Goal: Complete application form: Complete application form

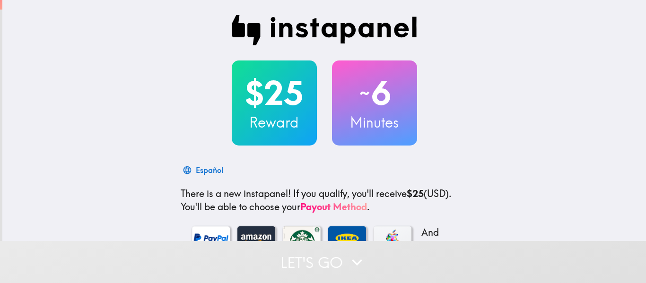
click at [536, 118] on div "$25 Reward ~ 6 Minutes Español There is a new instapanel! If you qualify, you'l…" at bounding box center [324, 206] width 644 height 412
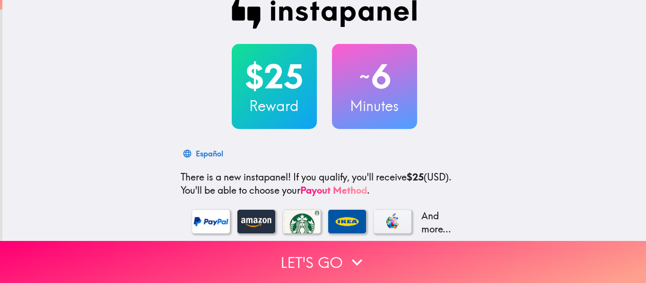
scroll to position [19, 0]
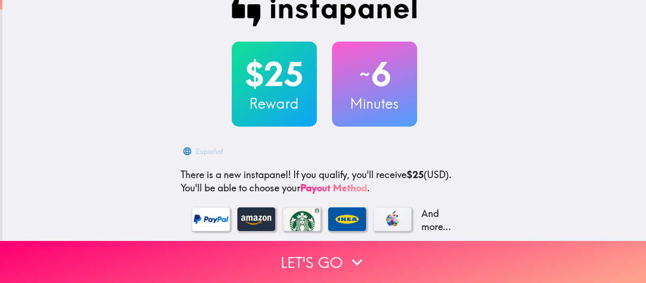
click at [246, 73] on h2 "$25" at bounding box center [274, 74] width 85 height 39
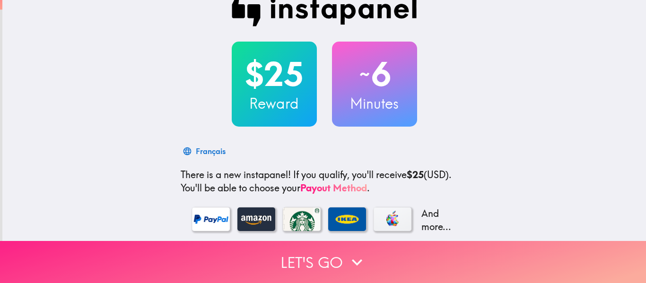
click at [324, 254] on button "Let's go" at bounding box center [323, 262] width 646 height 42
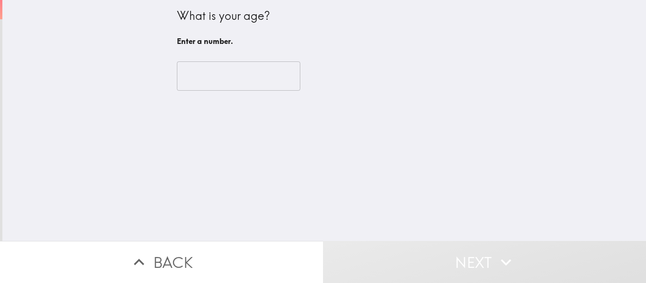
click at [201, 90] on input "number" at bounding box center [238, 75] width 123 height 29
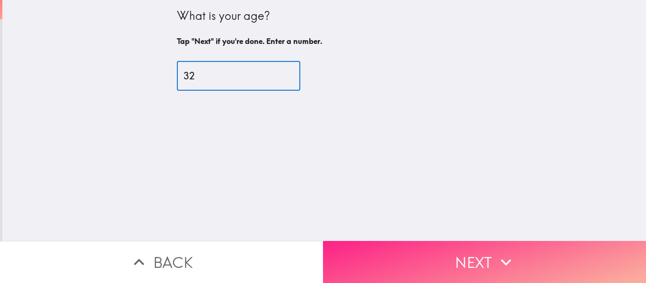
type input "32"
click at [433, 247] on button "Next" at bounding box center [484, 262] width 323 height 42
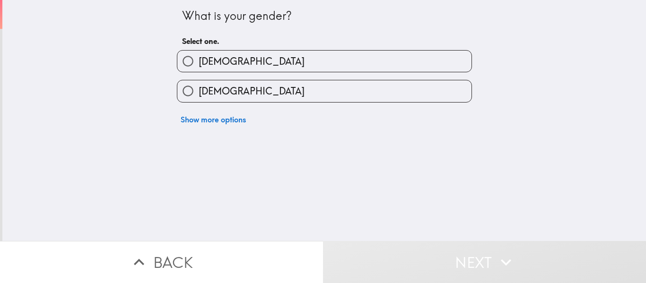
click at [296, 90] on label "[DEMOGRAPHIC_DATA]" at bounding box center [324, 90] width 294 height 21
click at [199, 90] on input "[DEMOGRAPHIC_DATA]" at bounding box center [187, 90] width 21 height 21
radio input "true"
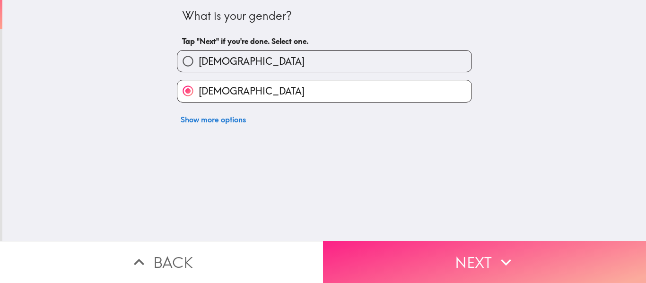
click at [410, 249] on button "Next" at bounding box center [484, 262] width 323 height 42
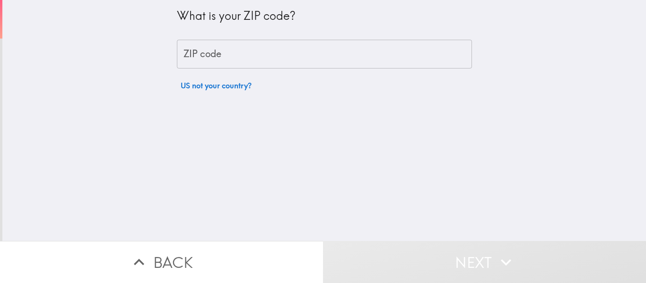
click at [263, 59] on input "ZIP code" at bounding box center [324, 54] width 295 height 29
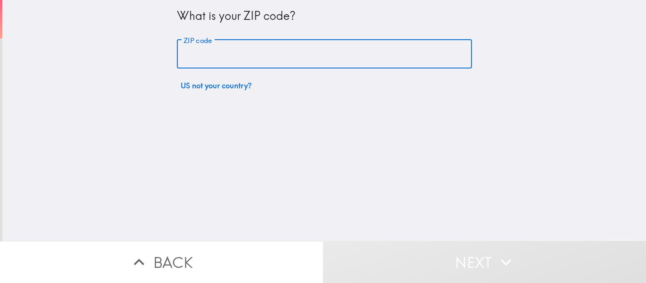
type input "60638"
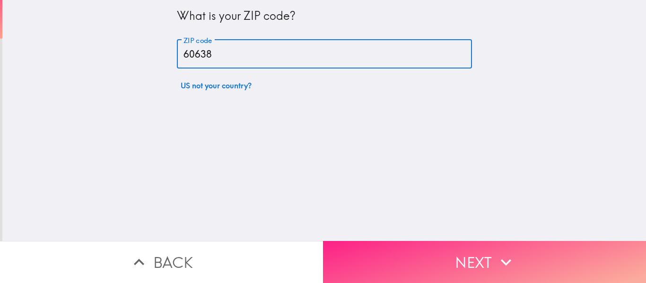
click at [488, 262] on button "Next" at bounding box center [484, 262] width 323 height 42
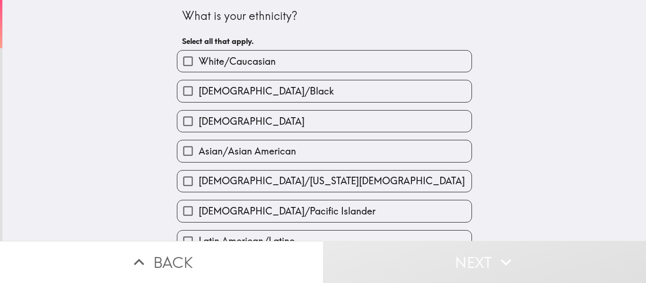
click at [400, 125] on label "[DEMOGRAPHIC_DATA]" at bounding box center [324, 121] width 294 height 21
click at [199, 125] on input "[DEMOGRAPHIC_DATA]" at bounding box center [187, 121] width 21 height 21
checkbox input "true"
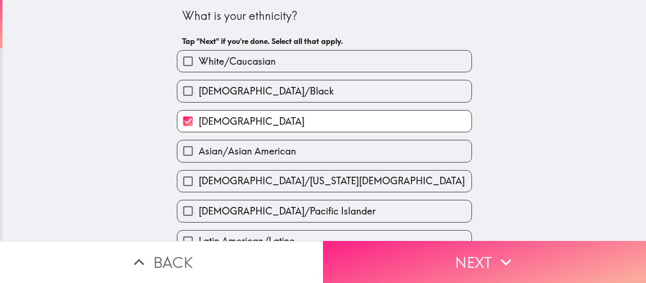
click at [480, 273] on button "Next" at bounding box center [484, 262] width 323 height 42
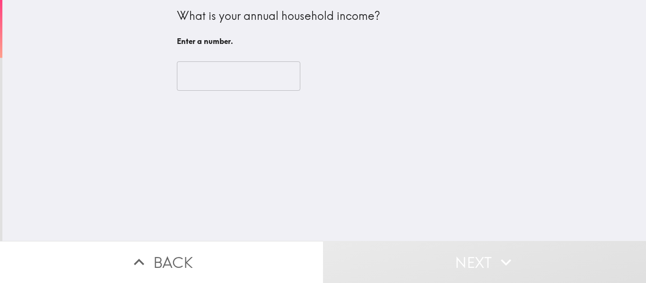
click at [271, 79] on input "number" at bounding box center [238, 75] width 123 height 29
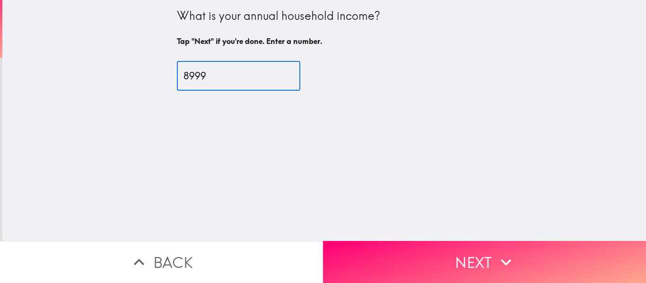
click at [285, 77] on input "8999" at bounding box center [238, 75] width 123 height 29
click at [285, 77] on input "8998" at bounding box center [238, 75] width 123 height 29
click at [286, 72] on input "8999" at bounding box center [238, 75] width 123 height 29
click at [286, 72] on input "9000" at bounding box center [238, 75] width 123 height 29
click at [286, 72] on input "9001" at bounding box center [238, 75] width 123 height 29
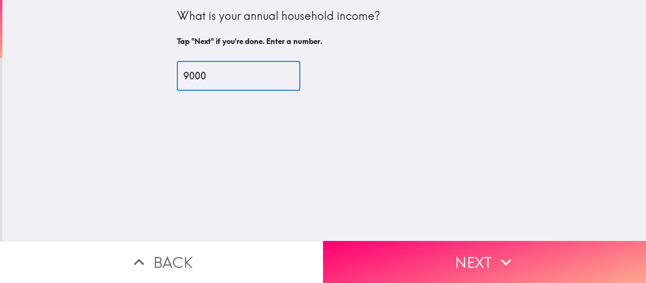
click at [286, 76] on input "9000" at bounding box center [238, 75] width 123 height 29
type input "9"
type input "1"
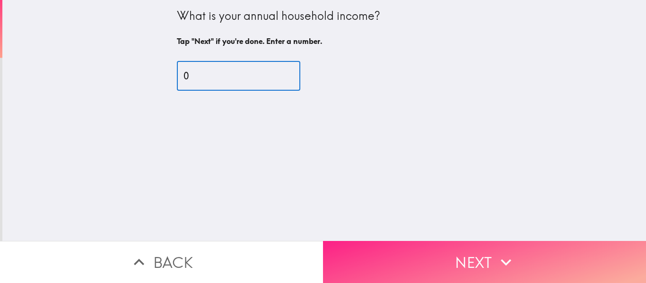
type input "0"
click at [484, 253] on button "Next" at bounding box center [484, 262] width 323 height 42
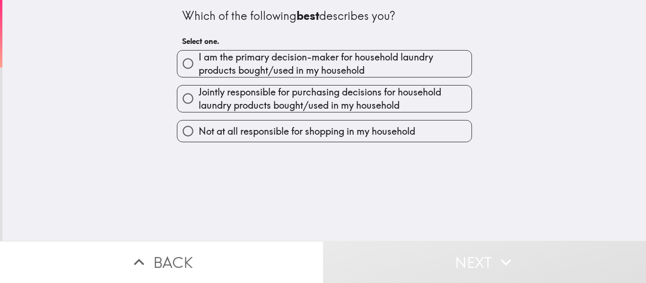
click at [390, 68] on span "I am the primary decision-maker for household laundry products bought/used in m…" at bounding box center [335, 64] width 273 height 26
click at [199, 68] on input "I am the primary decision-maker for household laundry products bought/used in m…" at bounding box center [187, 63] width 21 height 21
radio input "true"
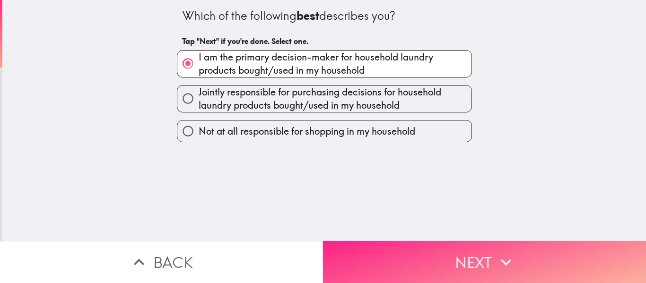
click at [482, 251] on button "Next" at bounding box center [484, 262] width 323 height 42
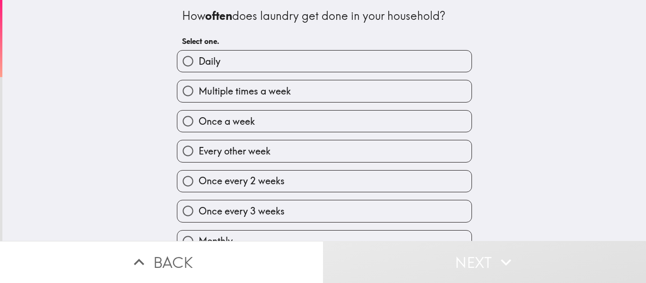
click at [347, 98] on label "Multiple times a week" at bounding box center [324, 90] width 294 height 21
click at [199, 98] on input "Multiple times a week" at bounding box center [187, 90] width 21 height 21
radio input "true"
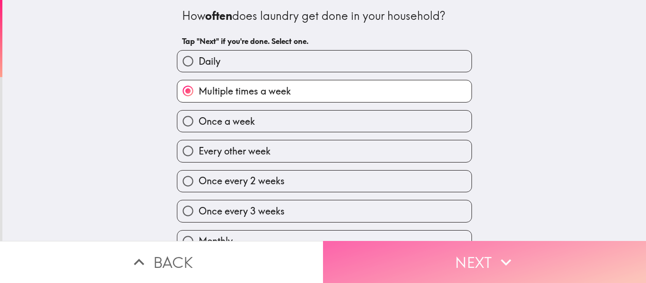
click at [484, 261] on button "Next" at bounding box center [484, 262] width 323 height 42
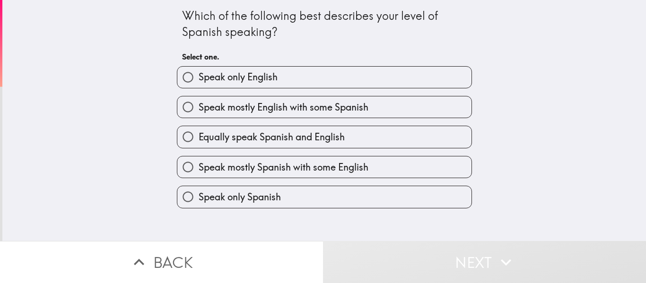
click at [375, 131] on label "Equally speak Spanish and English" at bounding box center [324, 136] width 294 height 21
click at [199, 131] on input "Equally speak Spanish and English" at bounding box center [187, 136] width 21 height 21
radio input "true"
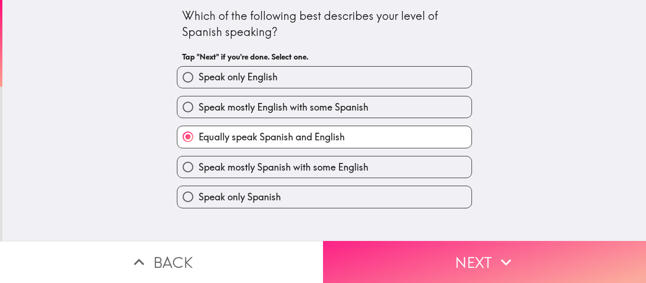
click at [480, 261] on button "Next" at bounding box center [484, 262] width 323 height 42
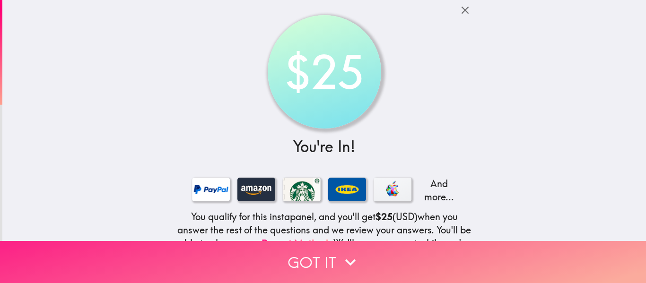
click at [313, 253] on button "Got it" at bounding box center [323, 262] width 646 height 42
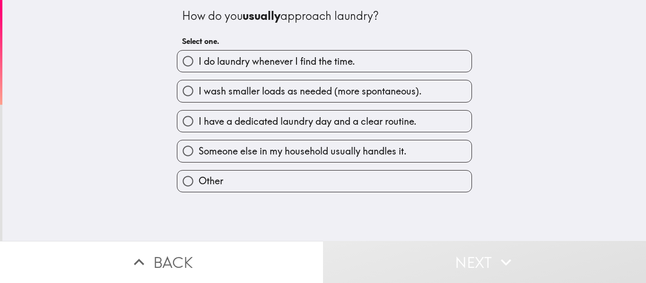
click at [453, 85] on label "I wash smaller loads as needed (more spontaneous)." at bounding box center [324, 90] width 294 height 21
click at [199, 85] on input "I wash smaller loads as needed (more spontaneous)." at bounding box center [187, 90] width 21 height 21
radio input "true"
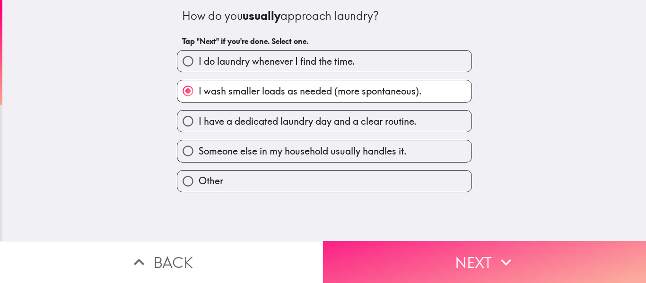
click at [443, 249] on button "Next" at bounding box center [484, 262] width 323 height 42
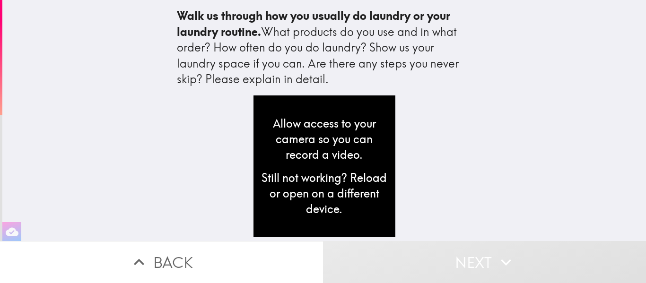
click at [404, 132] on div "Allow access to your camera so you can record a video. Still not working? Reloa…" at bounding box center [324, 169] width 303 height 146
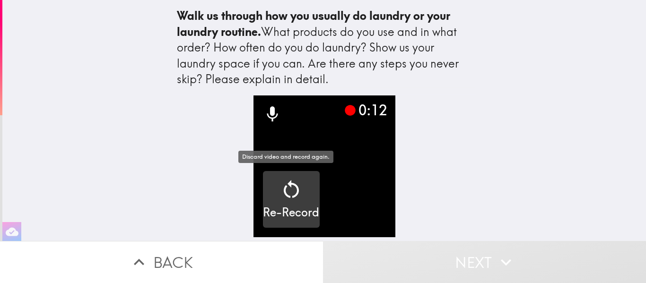
click at [280, 199] on icon "button" at bounding box center [291, 189] width 23 height 23
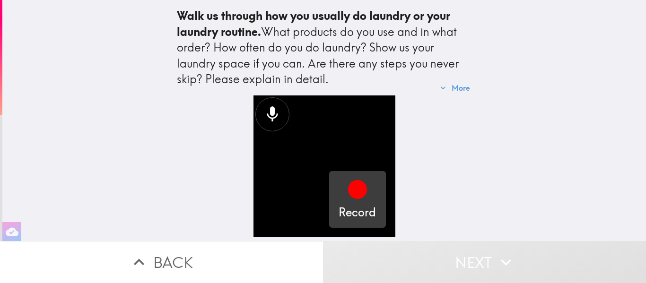
click at [349, 215] on h5 "Record" at bounding box center [357, 213] width 37 height 16
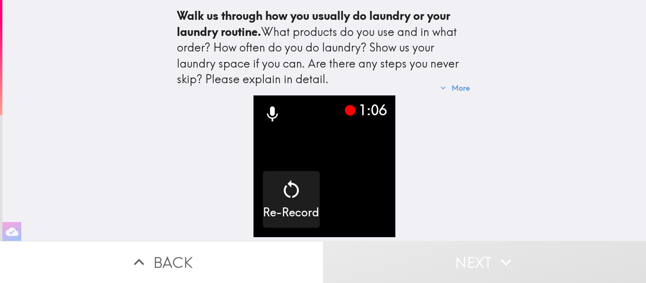
click at [345, 209] on video "button" at bounding box center [324, 167] width 142 height 142
click at [374, 127] on video "button" at bounding box center [324, 167] width 142 height 142
click at [439, 161] on div "1:10 Re-Record" at bounding box center [324, 169] width 303 height 146
click at [345, 108] on icon at bounding box center [350, 110] width 11 height 11
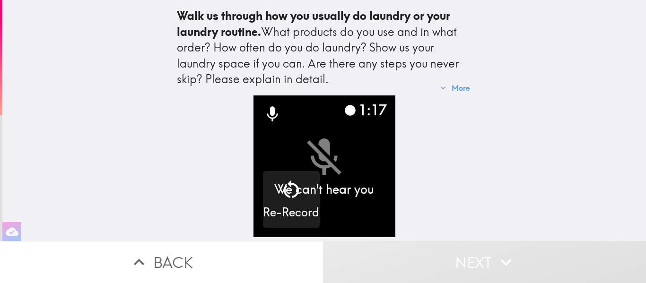
click at [341, 143] on video "button" at bounding box center [324, 167] width 142 height 142
click at [332, 219] on video "button" at bounding box center [324, 167] width 142 height 142
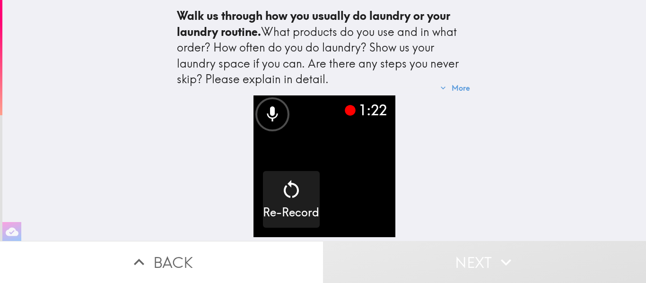
click at [423, 189] on div "1:22 Re-Record" at bounding box center [324, 169] width 303 height 146
click at [423, 189] on div "1:23 Re-Record" at bounding box center [324, 169] width 303 height 146
click at [365, 108] on div "1:26" at bounding box center [365, 110] width 43 height 20
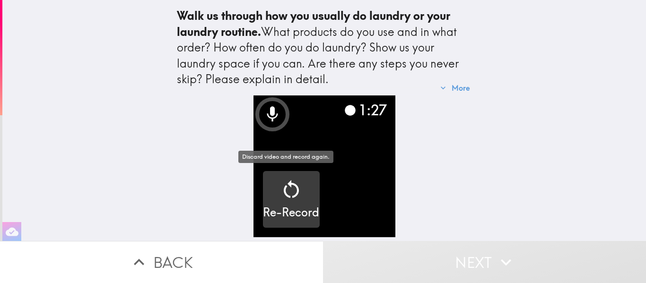
click at [292, 184] on icon "button" at bounding box center [291, 189] width 23 height 23
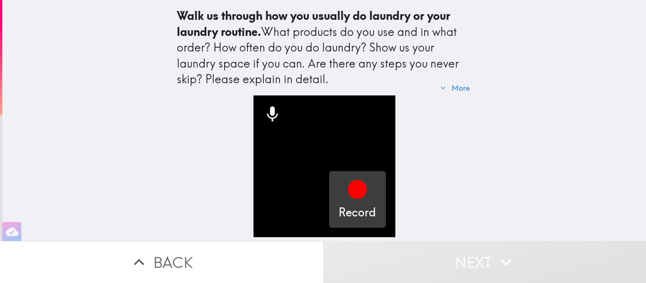
click at [340, 195] on div "Record" at bounding box center [357, 199] width 37 height 43
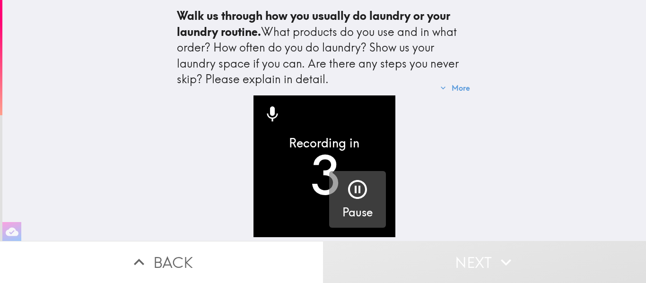
click at [348, 190] on icon "button" at bounding box center [357, 189] width 23 height 23
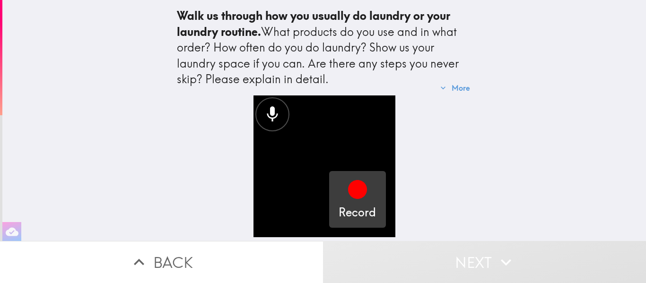
click at [348, 190] on icon "button" at bounding box center [357, 189] width 19 height 19
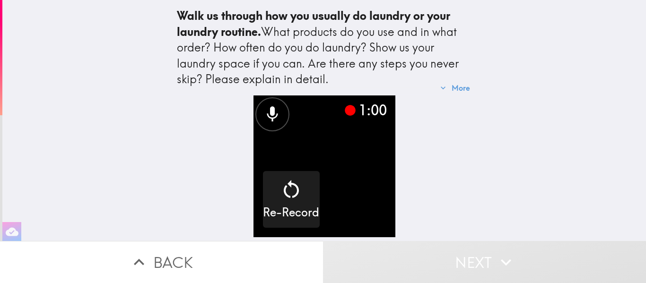
click at [380, 218] on video "button" at bounding box center [324, 167] width 142 height 142
click at [379, 215] on video "button" at bounding box center [324, 167] width 142 height 142
click at [285, 118] on video "button" at bounding box center [324, 167] width 142 height 142
click at [271, 114] on icon at bounding box center [272, 113] width 11 height 15
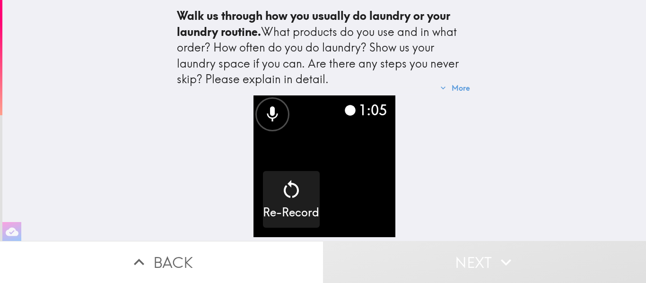
click at [328, 195] on video "button" at bounding box center [324, 167] width 142 height 142
click at [345, 112] on icon at bounding box center [350, 110] width 11 height 11
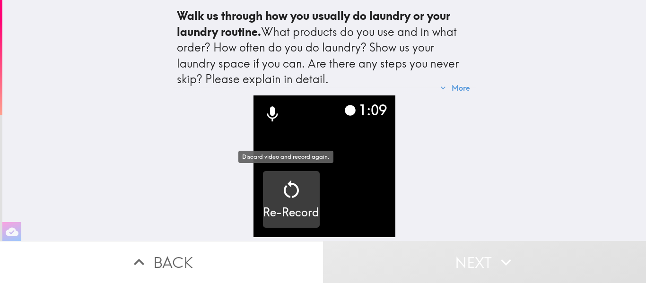
click at [297, 209] on h5 "Re-Record" at bounding box center [291, 213] width 56 height 16
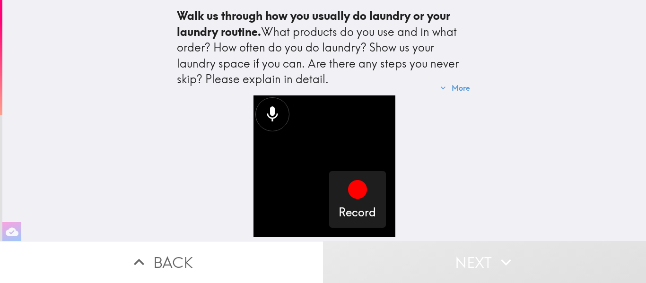
scroll to position [1, 0]
click at [467, 162] on div "Record" at bounding box center [324, 169] width 303 height 146
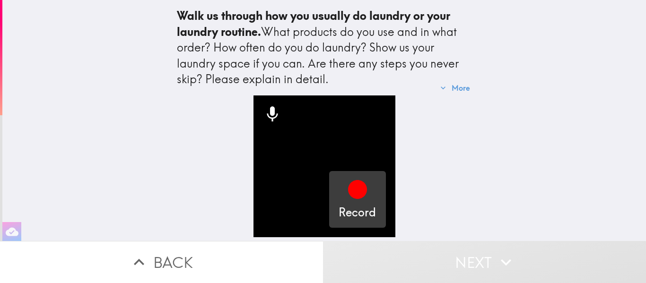
click at [346, 197] on icon "button" at bounding box center [357, 189] width 23 height 23
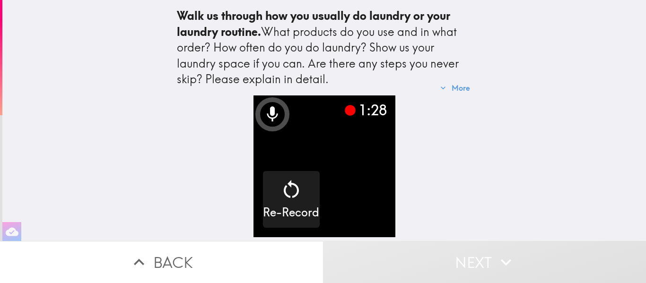
click at [460, 157] on div "1:28 Re-Record" at bounding box center [324, 169] width 303 height 146
click at [345, 107] on icon at bounding box center [350, 110] width 11 height 11
click at [295, 122] on video "button" at bounding box center [324, 167] width 142 height 142
click at [333, 177] on video "button" at bounding box center [324, 167] width 142 height 142
click at [341, 196] on video "button" at bounding box center [324, 167] width 142 height 142
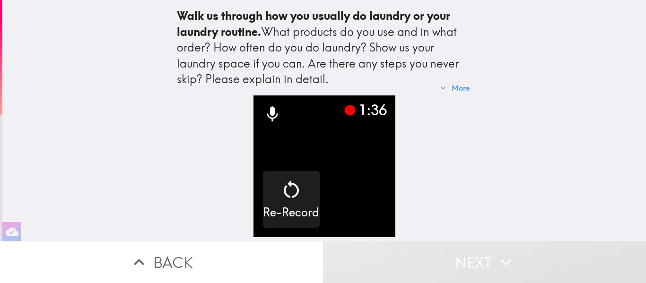
click at [477, 263] on button "Next" at bounding box center [484, 262] width 323 height 42
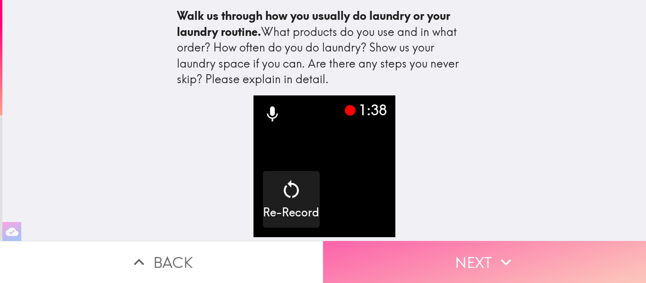
click at [477, 265] on button "Next" at bounding box center [484, 262] width 323 height 42
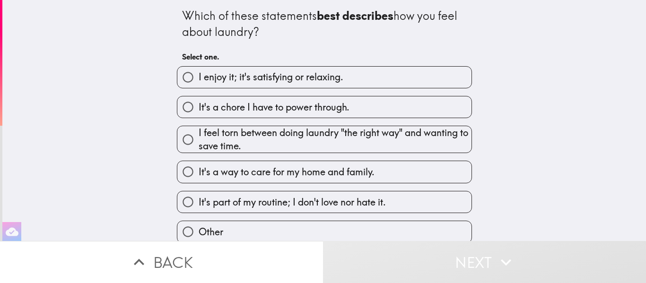
click at [329, 176] on span "It's a way to care for my home and family." at bounding box center [287, 172] width 176 height 13
click at [199, 176] on input "It's a way to care for my home and family." at bounding box center [187, 171] width 21 height 21
radio input "true"
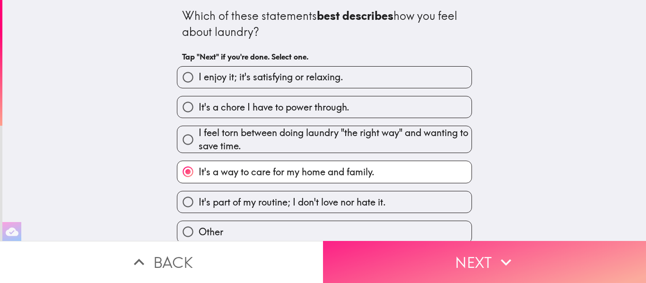
click at [471, 244] on button "Next" at bounding box center [484, 262] width 323 height 42
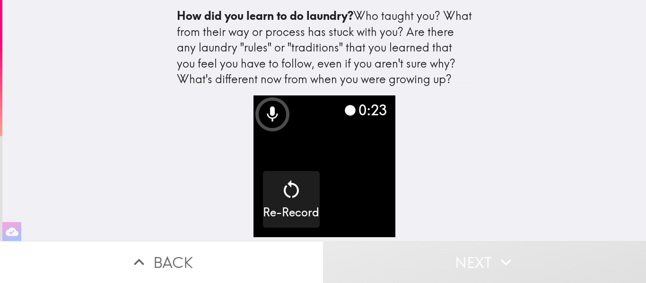
click at [432, 254] on button "Next" at bounding box center [484, 262] width 323 height 42
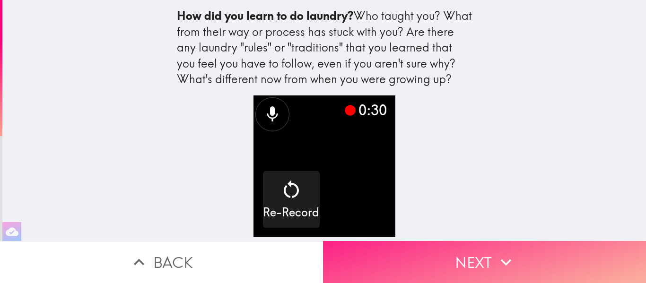
click at [466, 242] on button "Next" at bounding box center [484, 262] width 323 height 42
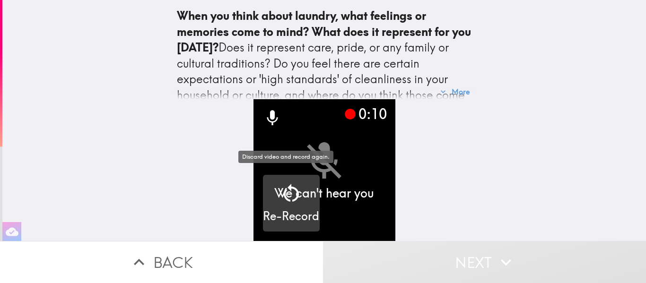
click at [297, 190] on div "Re-Record" at bounding box center [291, 203] width 56 height 43
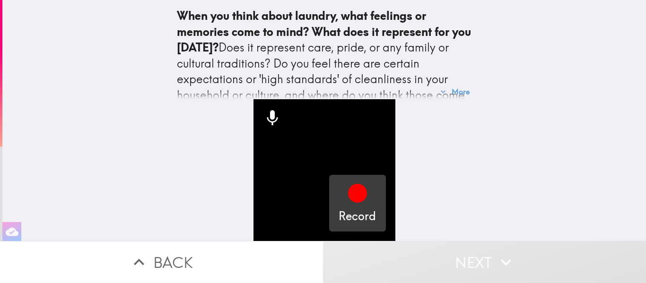
click at [339, 192] on div "Record" at bounding box center [357, 203] width 37 height 43
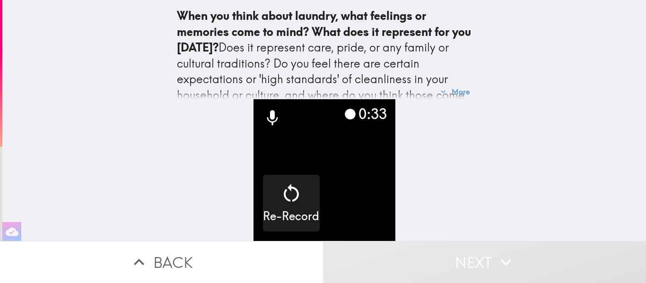
click at [429, 264] on button "Next" at bounding box center [484, 262] width 323 height 42
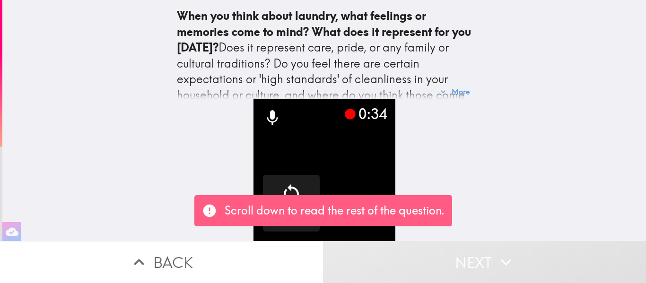
click at [429, 264] on button "Next" at bounding box center [484, 262] width 323 height 42
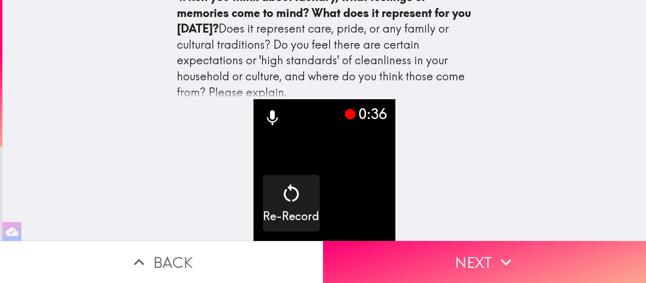
scroll to position [33, 0]
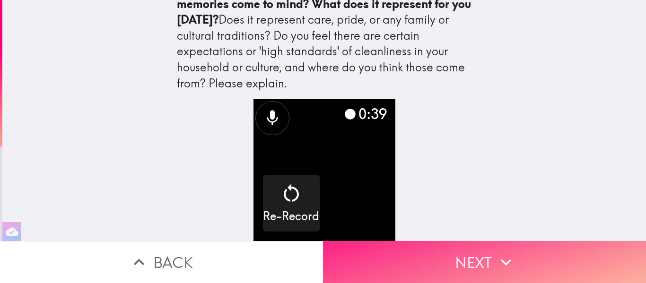
click at [454, 252] on button "Next" at bounding box center [484, 262] width 323 height 42
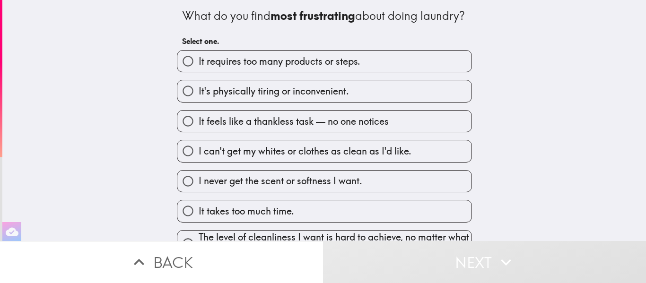
click at [353, 222] on label "It takes too much time." at bounding box center [324, 211] width 294 height 21
click at [199, 222] on input "It takes too much time." at bounding box center [187, 211] width 21 height 21
radio input "true"
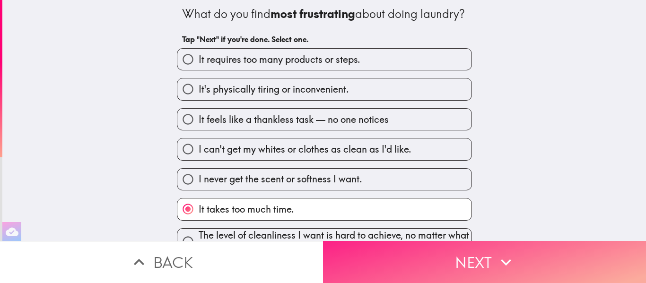
click at [456, 271] on button "Next" at bounding box center [484, 262] width 323 height 42
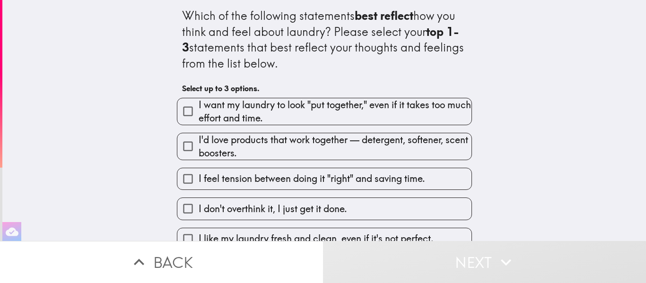
click at [456, 271] on button "Next" at bounding box center [484, 262] width 323 height 42
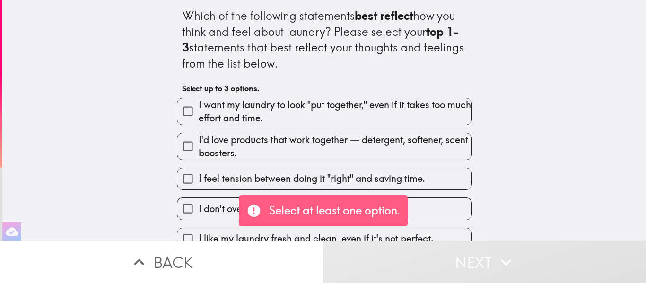
click at [513, 192] on div "Which of the following statements best reflect how you think and feel about lau…" at bounding box center [324, 120] width 644 height 241
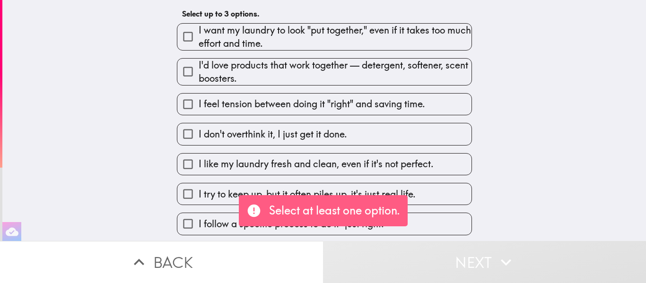
scroll to position [76, 0]
click at [365, 39] on span "I want my laundry to look "put together," even if it takes too much effort and …" at bounding box center [335, 36] width 273 height 26
click at [199, 39] on input "I want my laundry to look "put together," even if it takes too much effort and …" at bounding box center [187, 35] width 21 height 21
checkbox input "true"
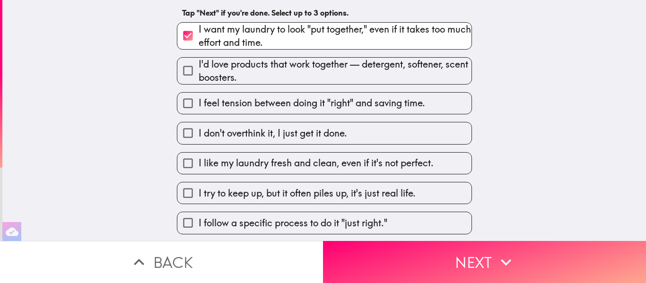
click at [358, 60] on span "I'd love products that work together — detergent, softener, scent boosters." at bounding box center [335, 71] width 273 height 26
click at [199, 60] on input "I'd love products that work together — detergent, softener, scent boosters." at bounding box center [187, 70] width 21 height 21
checkbox input "true"
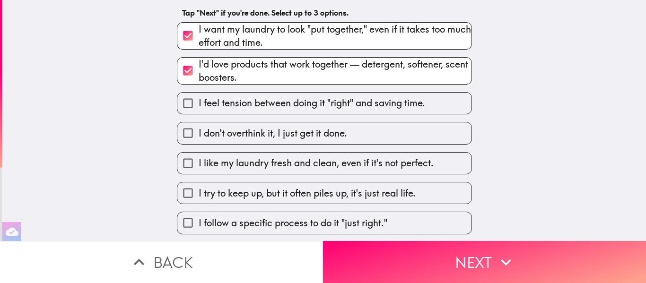
click at [396, 165] on span "I like my laundry fresh and clean, even if it's not perfect." at bounding box center [316, 163] width 235 height 13
click at [199, 165] on input "I like my laundry fresh and clean, even if it's not perfect." at bounding box center [187, 163] width 21 height 21
checkbox input "true"
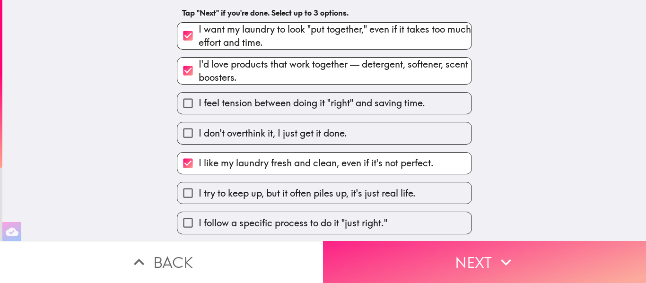
click at [474, 262] on button "Next" at bounding box center [484, 262] width 323 height 42
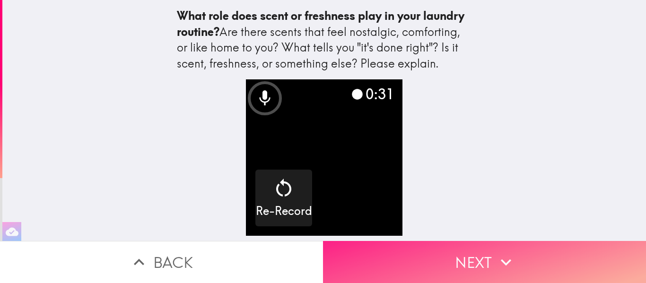
click at [478, 274] on button "Next" at bounding box center [484, 262] width 323 height 42
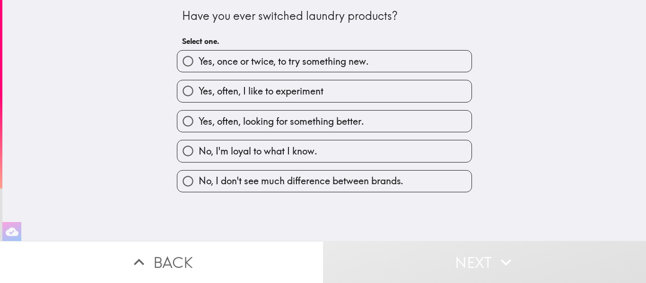
click at [387, 90] on label "Yes, often, I like to experiment" at bounding box center [324, 90] width 294 height 21
click at [199, 90] on input "Yes, often, I like to experiment" at bounding box center [187, 90] width 21 height 21
radio input "true"
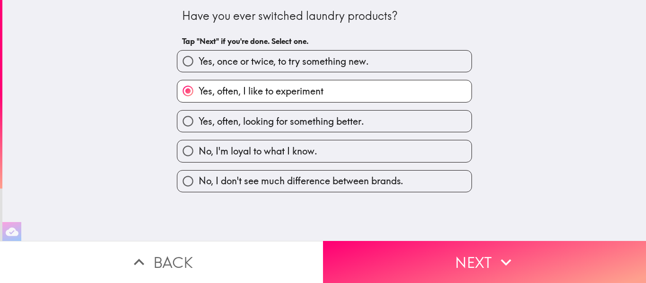
click at [361, 147] on label "No, I'm loyal to what I know." at bounding box center [324, 150] width 294 height 21
click at [199, 147] on input "No, I'm loyal to what I know." at bounding box center [187, 150] width 21 height 21
radio input "true"
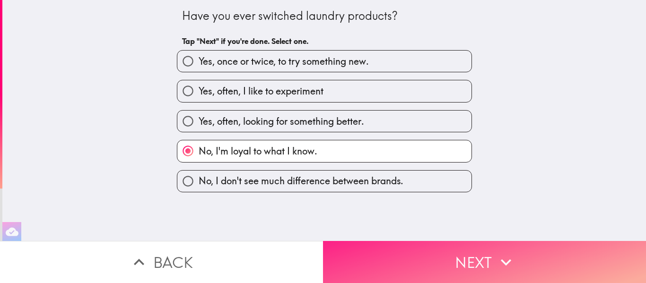
click at [458, 271] on button "Next" at bounding box center [484, 262] width 323 height 42
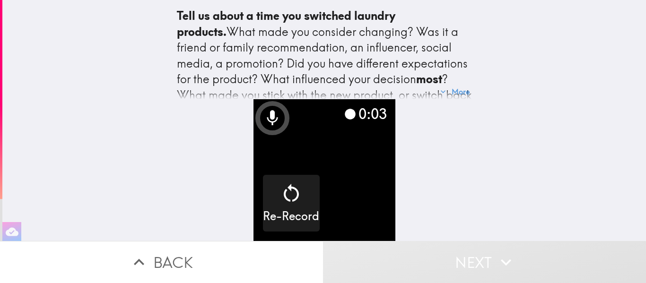
click at [470, 72] on div "Tell us about a time you switched laundry products. What made you consider chan…" at bounding box center [324, 49] width 303 height 99
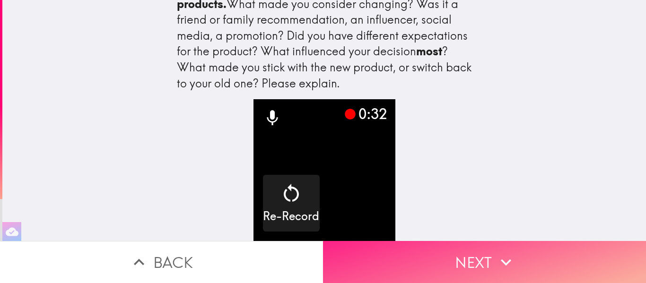
click at [469, 244] on button "Next" at bounding box center [484, 262] width 323 height 42
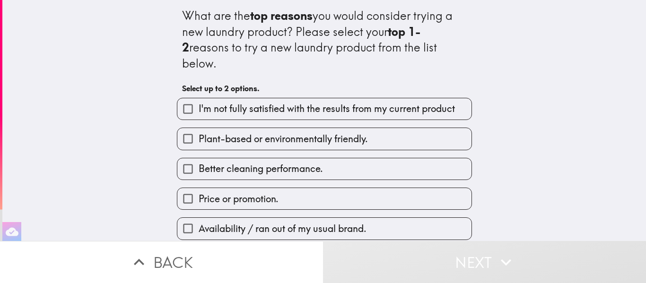
click at [356, 188] on label "Price or promotion." at bounding box center [324, 198] width 294 height 21
click at [199, 188] on input "Price or promotion." at bounding box center [187, 198] width 21 height 21
checkbox input "true"
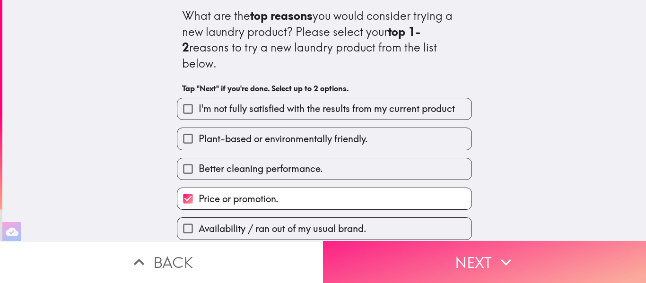
click at [419, 241] on button "Next" at bounding box center [484, 262] width 323 height 42
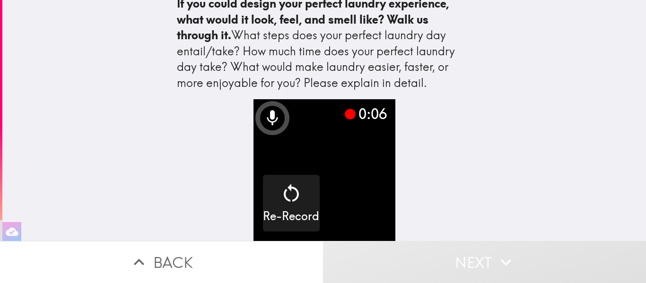
scroll to position [17, 0]
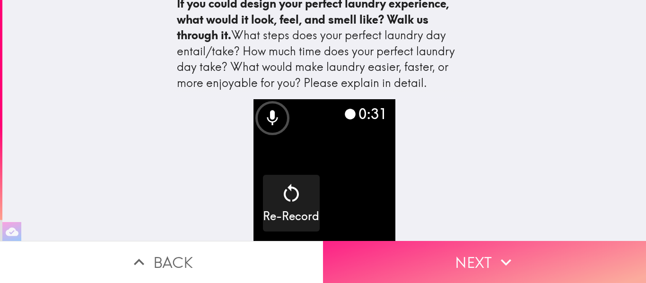
click at [476, 249] on button "Next" at bounding box center [484, 262] width 323 height 42
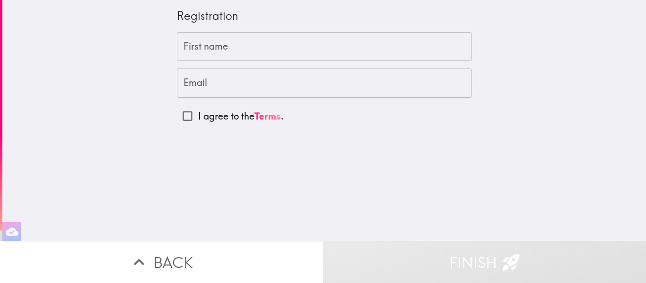
click at [316, 52] on input "First name" at bounding box center [324, 46] width 295 height 29
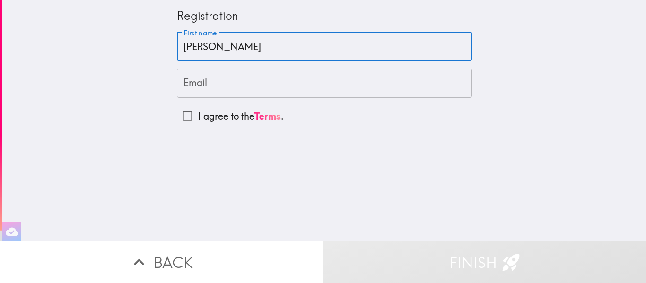
type input "[PERSON_NAME]"
click at [198, 95] on input "Email" at bounding box center [324, 83] width 295 height 29
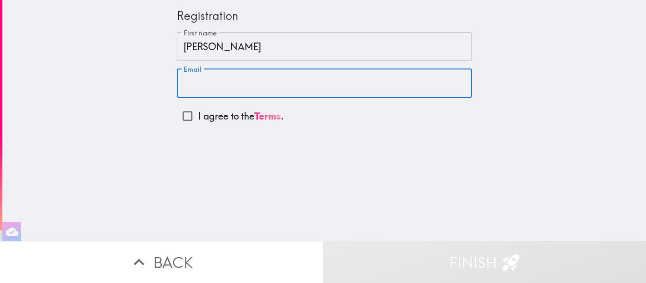
type input "[EMAIL_ADDRESS][DOMAIN_NAME]"
click at [180, 115] on input "I agree to the Terms ." at bounding box center [187, 115] width 21 height 21
checkbox input "true"
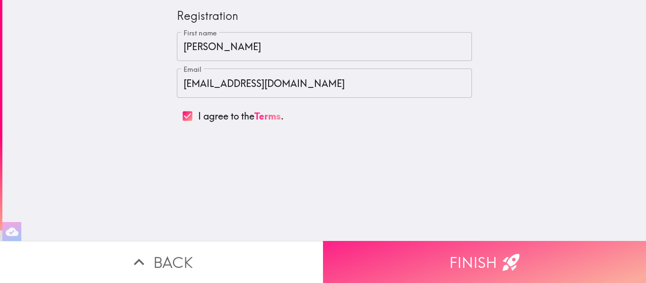
click at [455, 247] on button "Finish" at bounding box center [484, 262] width 323 height 42
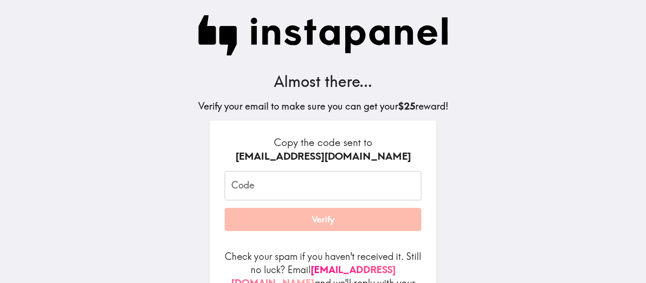
click at [333, 180] on input "Code" at bounding box center [323, 185] width 197 height 29
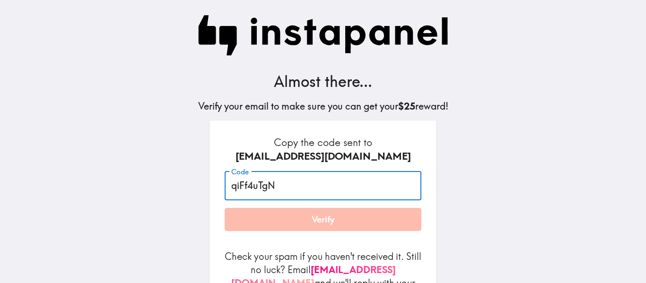
click at [241, 187] on input "qiFf4uTgN" at bounding box center [323, 185] width 197 height 29
click at [262, 192] on input "qiF_f4uTgN" at bounding box center [323, 185] width 197 height 29
type input "qiF_f4u_TgN"
click at [321, 218] on button "Verify" at bounding box center [323, 220] width 197 height 24
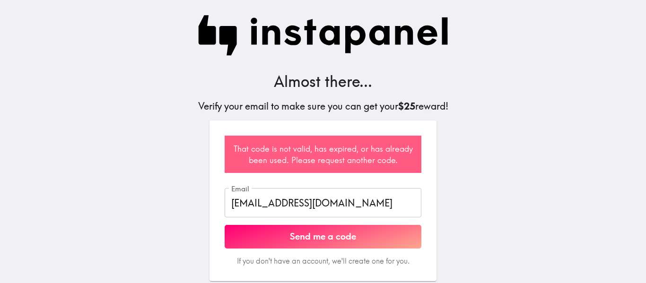
click at [327, 235] on button "Send me a code" at bounding box center [323, 237] width 197 height 24
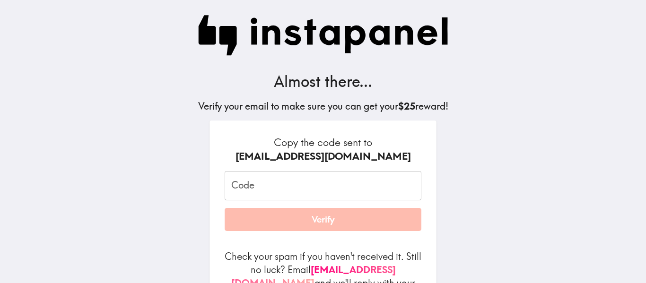
click at [321, 194] on input "Code" at bounding box center [323, 185] width 197 height 29
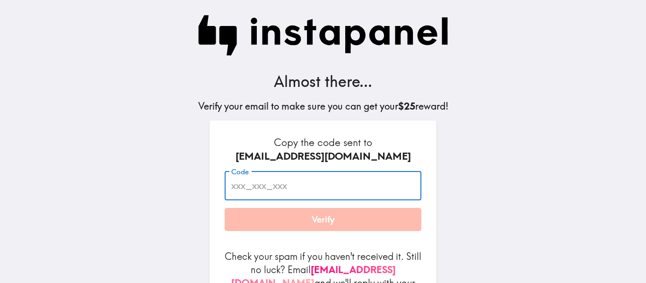
click at [321, 194] on input "Code" at bounding box center [323, 185] width 197 height 29
type input "qiFf4UTgN"
click at [297, 218] on button "Verify" at bounding box center [323, 220] width 197 height 24
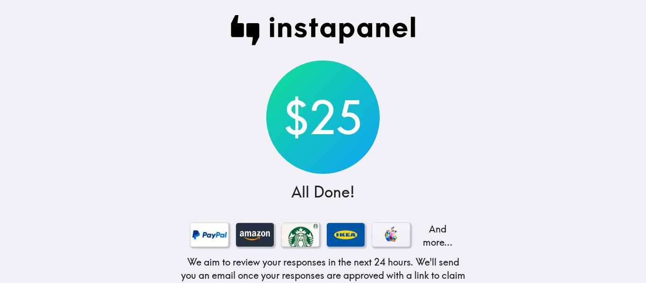
click at [471, 170] on div "$25 All Done! And more... We aim to review your responses in the next 24 hours.…" at bounding box center [323, 179] width 303 height 358
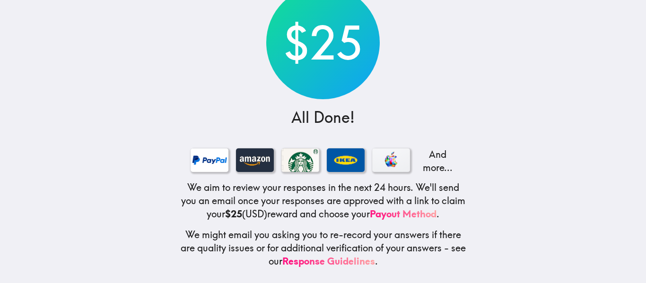
scroll to position [80, 0]
click at [516, 93] on main "$25 All Done! And more... We aim to review your responses in the next 24 hours.…" at bounding box center [323, 141] width 646 height 283
